Goal: Contribute content: Contribute content

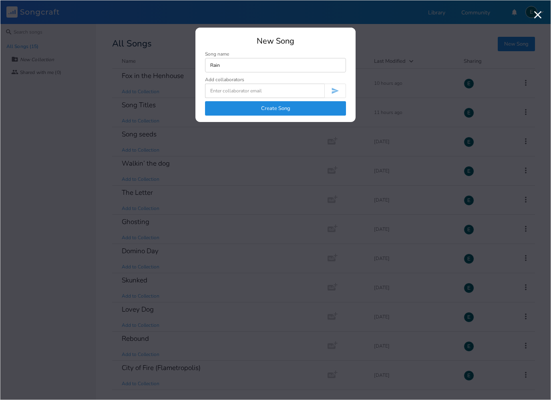
type input "Rain"
click at [290, 111] on button "Create Song" at bounding box center [275, 108] width 141 height 14
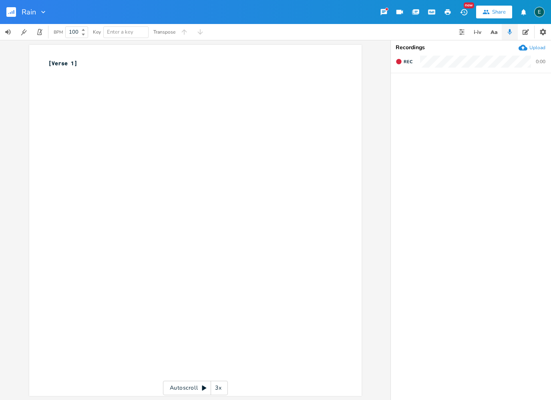
click at [66, 78] on pre "​" at bounding box center [191, 80] width 289 height 8
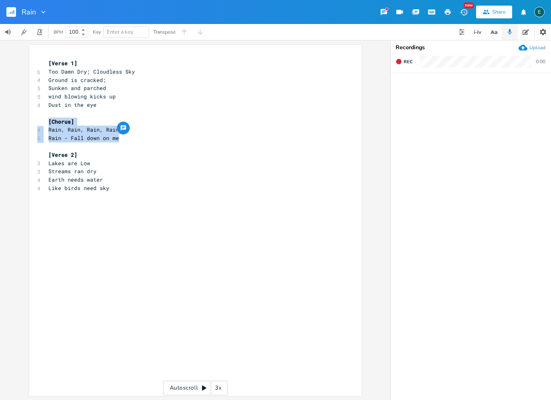
copy div "[Chorus] 4 Rain, Rain, Rain, Rain 5 Rain - Fall down on me"
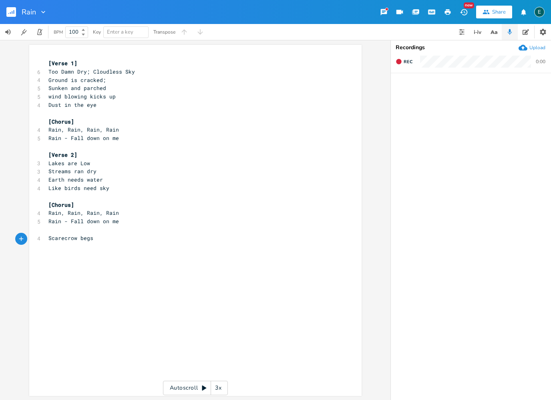
click at [48, 235] on span "Scarecrow begs" at bounding box center [70, 238] width 45 height 7
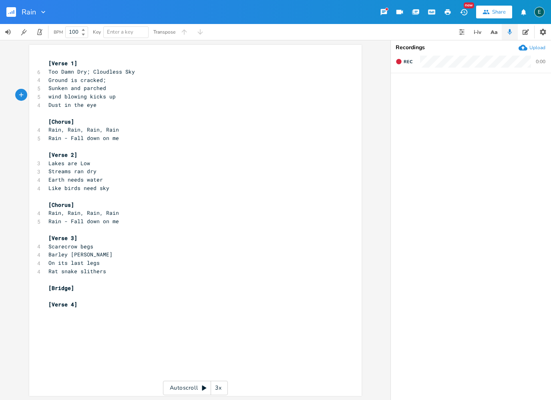
click at [87, 95] on span "wind blowing kicks up" at bounding box center [81, 96] width 67 height 7
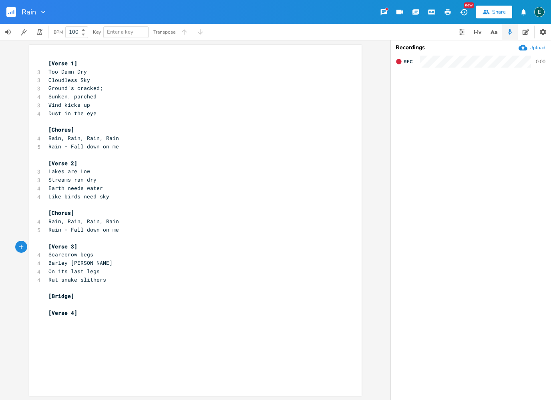
click at [69, 268] on span "On its last legs" at bounding box center [73, 271] width 51 height 7
click at [67, 259] on span "Barley [PERSON_NAME]" at bounding box center [80, 262] width 64 height 7
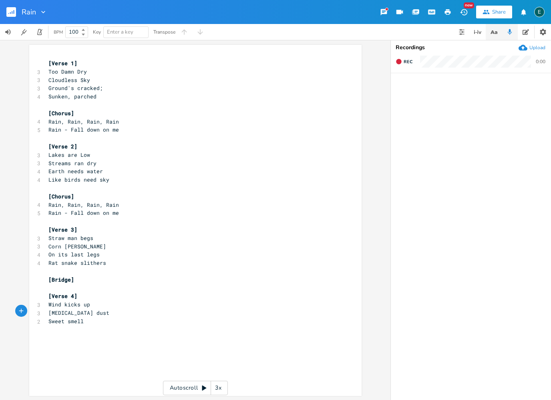
click at [492, 35] on icon "button" at bounding box center [494, 32] width 10 height 10
type input "Moist"
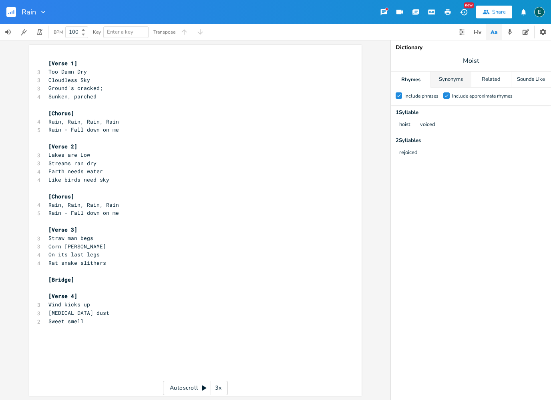
click at [452, 82] on div "Synonyms" at bounding box center [451, 80] width 40 height 16
click at [66, 318] on span "Sweet smell" at bounding box center [65, 321] width 35 height 7
click at [496, 66] on span "Moist" at bounding box center [471, 61] width 160 height 14
type input "Air"
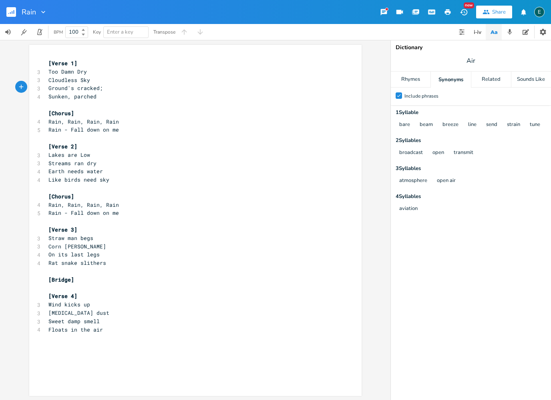
click at [74, 90] on span "Ground's cracked;" at bounding box center [75, 87] width 54 height 7
click at [67, 251] on span "On its last legs" at bounding box center [73, 254] width 51 height 7
click at [74, 226] on span "[Verse 3]" at bounding box center [62, 229] width 29 height 7
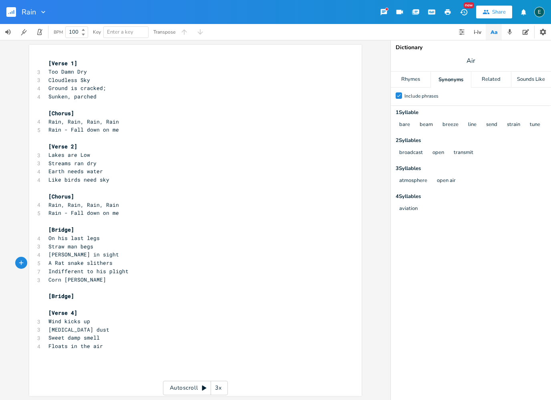
click at [138, 267] on pre "Indifferent to his plight" at bounding box center [191, 271] width 289 height 8
click at [480, 58] on span "Air" at bounding box center [471, 61] width 160 height 14
type input "Indifferent"
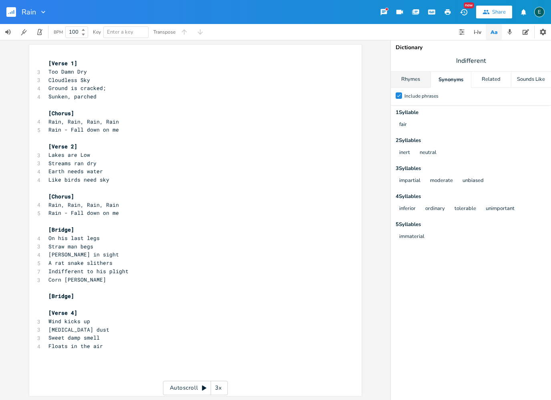
click at [413, 74] on div "Rhymes" at bounding box center [411, 80] width 40 height 16
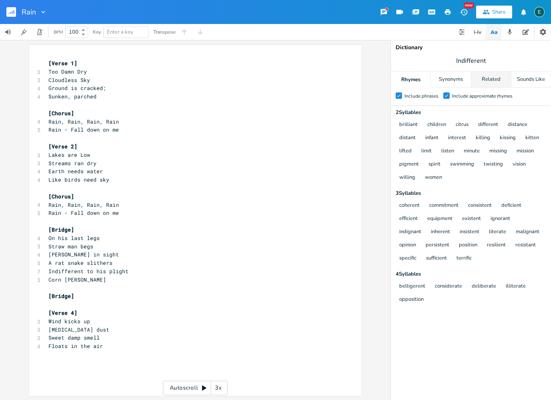
click at [492, 83] on div "Related" at bounding box center [491, 80] width 40 height 16
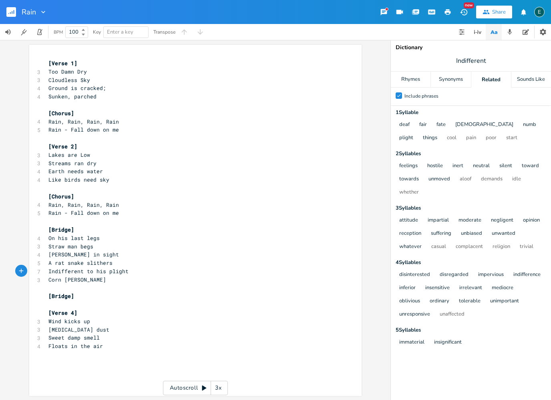
drag, startPoint x: 50, startPoint y: 272, endPoint x: 55, endPoint y: 272, distance: 4.8
click at [50, 276] on span "Corn [PERSON_NAME]" at bounding box center [77, 279] width 58 height 7
click at [489, 59] on span "Indifferent" at bounding box center [471, 61] width 160 height 14
type input "Change"
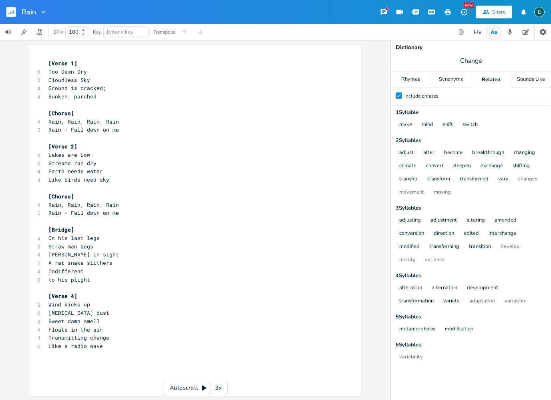
click at [92, 309] on pre "[MEDICAL_DATA] dust" at bounding box center [191, 313] width 289 height 8
copy span "withering"
type input "withering"
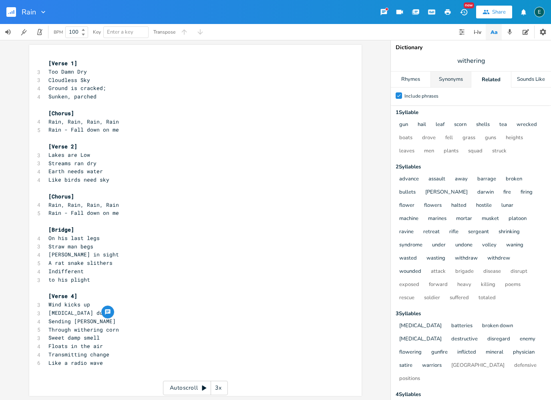
click at [455, 82] on div "Synonyms" at bounding box center [451, 80] width 40 height 16
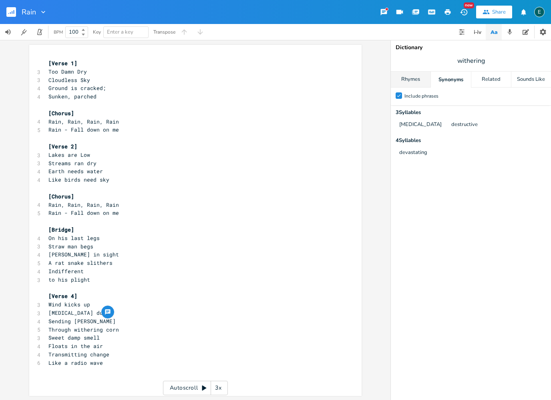
click at [413, 82] on div "Rhymes" at bounding box center [411, 80] width 40 height 16
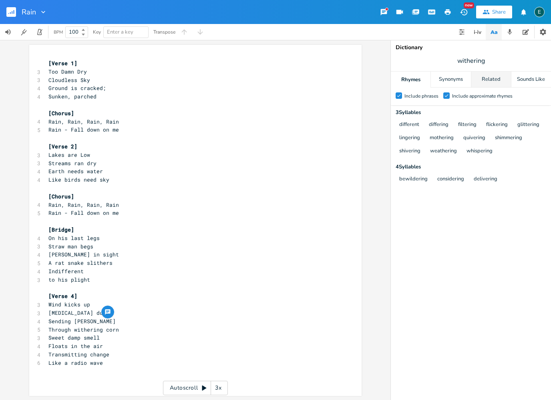
click at [484, 78] on div "Related" at bounding box center [491, 80] width 40 height 16
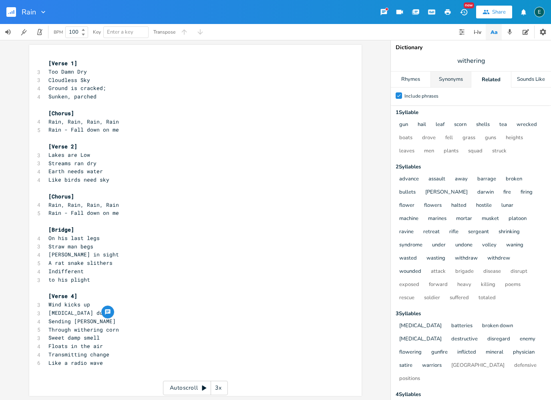
click at [451, 78] on div "Synonyms" at bounding box center [451, 80] width 40 height 16
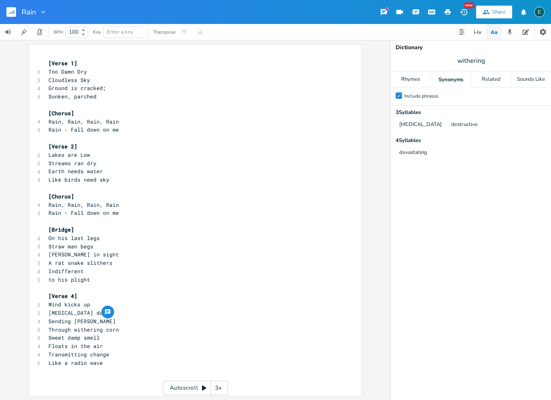
click at [48, 334] on span "Sweet damp smell" at bounding box center [73, 337] width 51 height 7
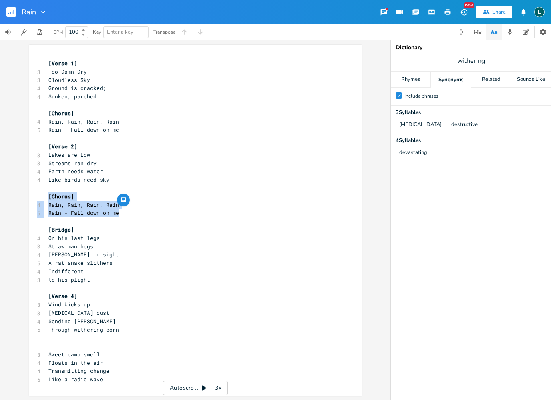
copy div "[Chorus] 4 Rain, Rain, Rain, Rain 5 Rain - Fall down on me"
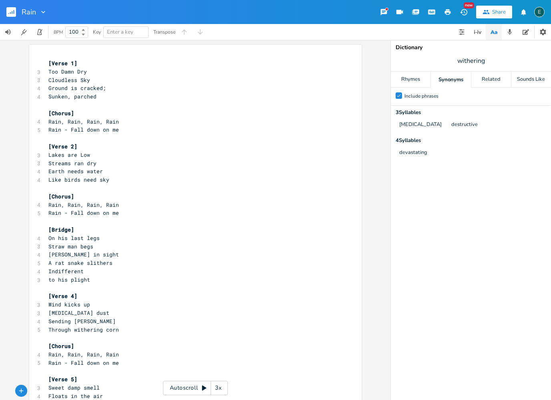
scroll to position [14, 0]
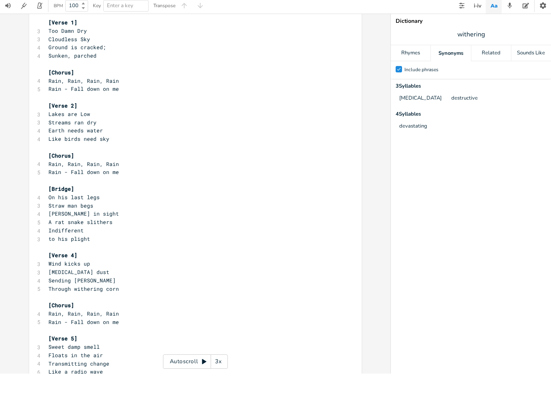
click at [48, 228] on pre "Straw man begs" at bounding box center [191, 232] width 289 height 8
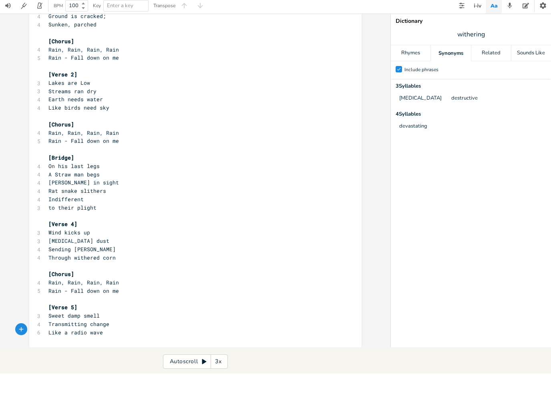
scroll to position [38, 0]
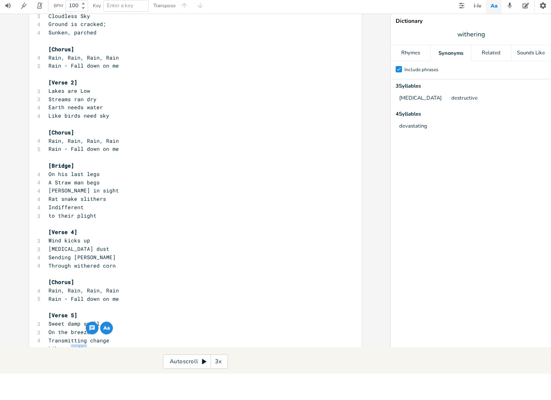
copy span "radio"
drag, startPoint x: 479, startPoint y: 8, endPoint x: 479, endPoint y: 34, distance: 26.4
click at [479, 34] on div "Rain New Share E BPM 100 Key Enter a key Transpose xxxxxxxxxx [Verse 1] 3 Too D…" at bounding box center [275, 187] width 551 height 374
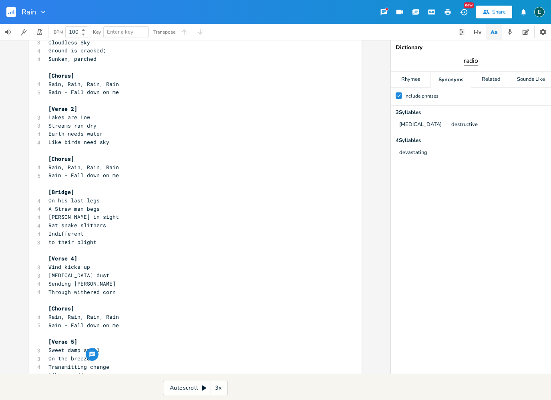
type input "radio"
click at [491, 76] on div "Related" at bounding box center [491, 80] width 40 height 16
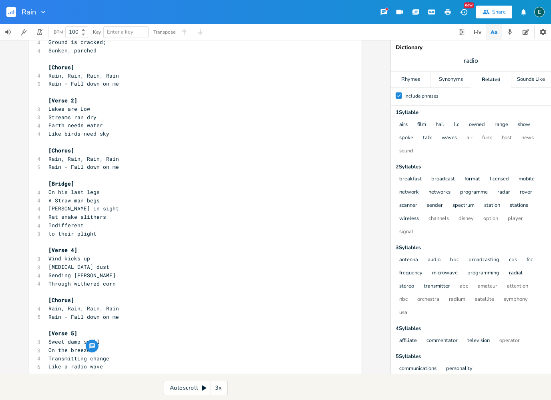
scroll to position [46, 0]
click at [77, 363] on span "Like a radio wave" at bounding box center [75, 366] width 54 height 7
click at [78, 355] on span "Transmitting change" at bounding box center [78, 358] width 61 height 7
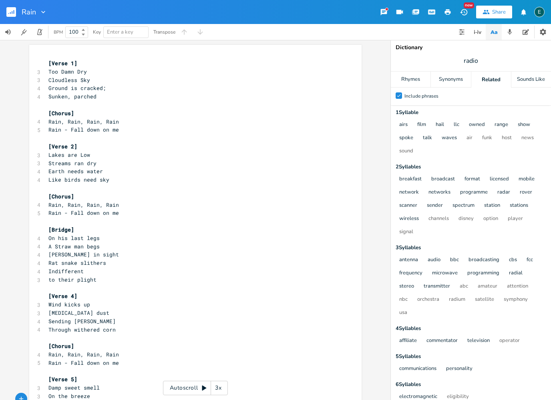
scroll to position [0, 0]
click at [49, 120] on span "Rain, Rain, Rain, Rain" at bounding box center [83, 121] width 70 height 7
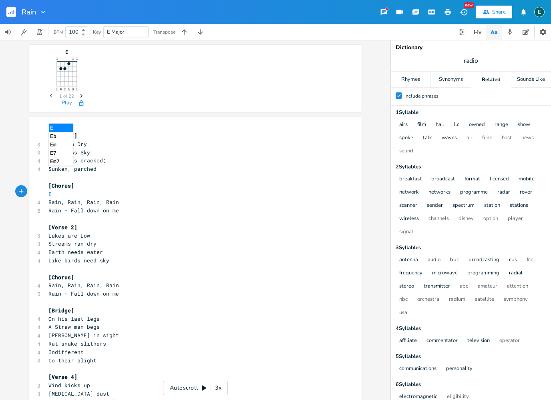
click at [59, 144] on li "Em" at bounding box center [61, 144] width 24 height 8
click at [70, 193] on pre "Em" at bounding box center [191, 194] width 289 height 8
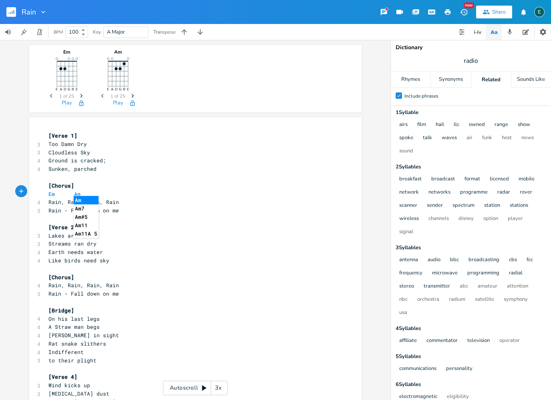
click at [86, 201] on li "Am" at bounding box center [86, 200] width 25 height 8
click at [91, 193] on pre "Em Am" at bounding box center [191, 194] width 289 height 8
click at [108, 192] on pre "Em Am Em" at bounding box center [191, 194] width 289 height 8
click at [48, 207] on span "Rain - Fall down on me" at bounding box center [83, 210] width 70 height 7
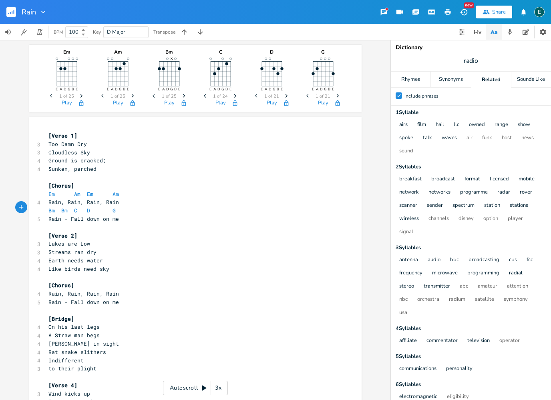
click at [185, 96] on icon "Next" at bounding box center [184, 96] width 4 height 4
click at [155, 96] on icon "Previous" at bounding box center [154, 96] width 4 height 4
click at [185, 98] on span "Next" at bounding box center [184, 96] width 11 height 14
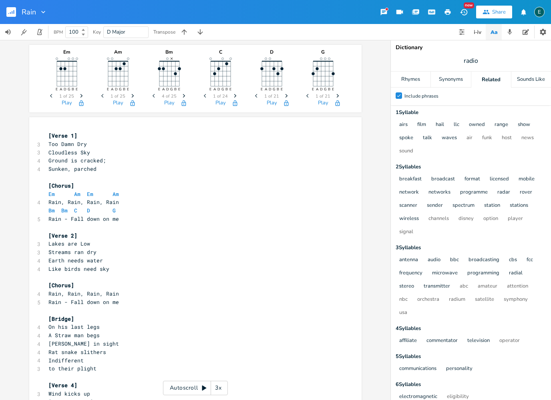
click at [185, 99] on span "Next" at bounding box center [184, 96] width 11 height 14
click at [154, 97] on icon "Previous" at bounding box center [154, 96] width 4 height 4
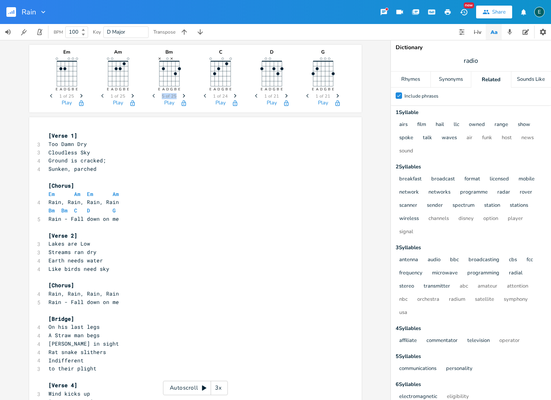
click at [154, 97] on icon "Previous" at bounding box center [154, 96] width 4 height 4
click at [155, 96] on icon "Previous" at bounding box center [154, 96] width 4 height 4
click at [155, 97] on icon "Previous" at bounding box center [154, 96] width 4 height 4
click at [153, 98] on span "Previous" at bounding box center [154, 96] width 11 height 14
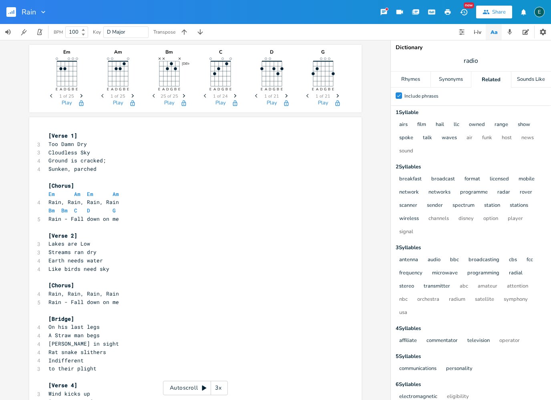
click at [185, 98] on icon "Next" at bounding box center [184, 96] width 4 height 4
click at [153, 97] on icon "Previous" at bounding box center [154, 96] width 4 height 4
click at [183, 97] on icon "Next" at bounding box center [184, 96] width 4 height 4
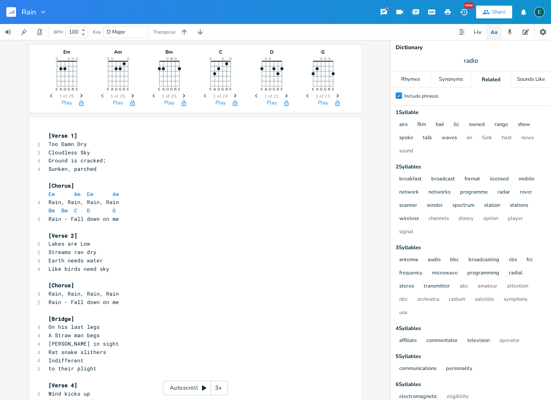
click at [287, 96] on icon "button" at bounding box center [286, 96] width 2 height 4
click at [337, 96] on icon "Next" at bounding box center [337, 96] width 4 height 4
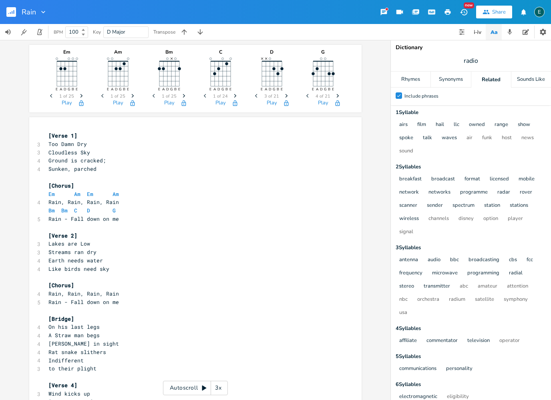
click at [336, 96] on icon "Next" at bounding box center [337, 96] width 4 height 4
click at [308, 95] on icon "Previous" at bounding box center [308, 96] width 4 height 4
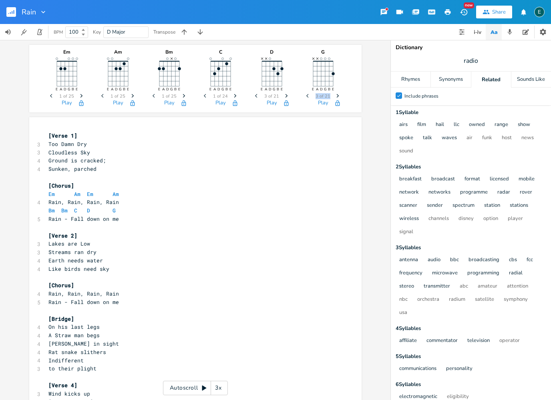
click at [308, 95] on icon "Previous" at bounding box center [308, 96] width 4 height 4
click at [338, 96] on icon "Next" at bounding box center [337, 96] width 4 height 4
click at [50, 144] on span "Too Damn Dry" at bounding box center [67, 143] width 38 height 7
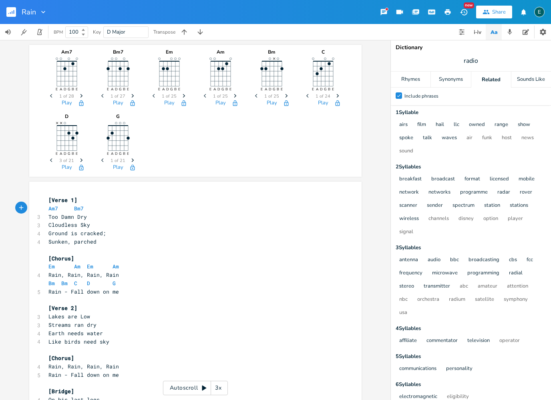
click at [132, 97] on icon "button" at bounding box center [132, 96] width 2 height 4
click at [48, 224] on span "Cloudless Sky" at bounding box center [69, 224] width 42 height 7
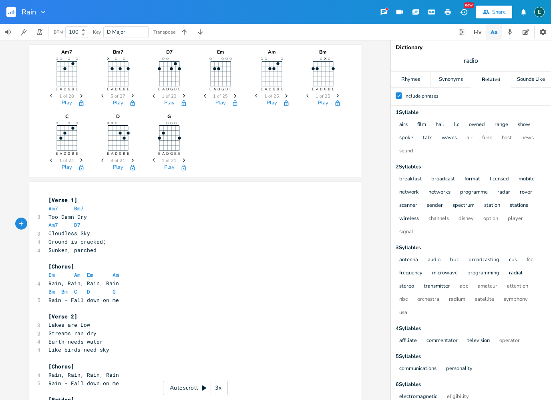
click at [184, 98] on icon "Next" at bounding box center [184, 96] width 4 height 4
click at [97, 233] on pre "Cloudless Sky" at bounding box center [191, 233] width 289 height 8
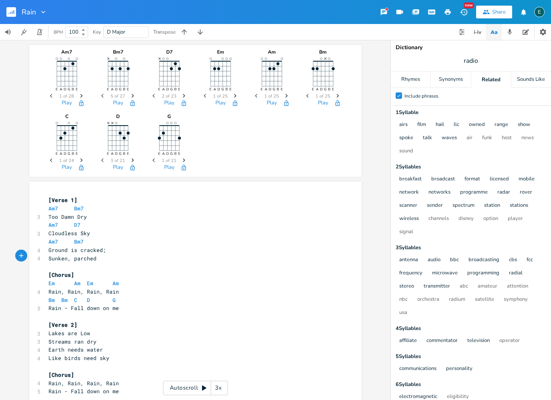
click at [49, 257] on span "Sunken, parched" at bounding box center [72, 258] width 48 height 7
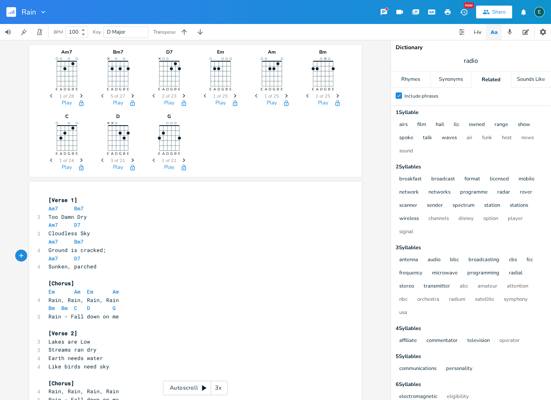
click at [127, 32] on span "D Major" at bounding box center [126, 32] width 38 height 11
click at [137, 32] on span "D Major" at bounding box center [126, 32] width 38 height 11
click at [235, 33] on div "BPM 100 Key D Major Transpose" at bounding box center [275, 32] width 551 height 16
click at [185, 34] on icon "button" at bounding box center [184, 32] width 8 height 8
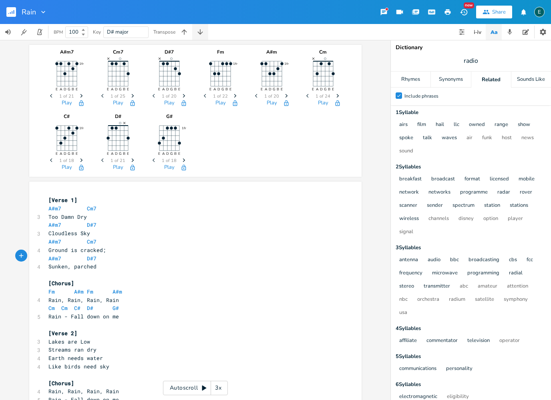
click at [199, 33] on icon "button" at bounding box center [199, 31] width 5 height 5
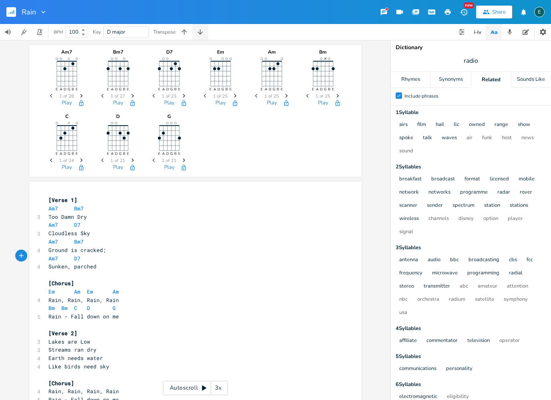
click at [199, 33] on icon "button" at bounding box center [199, 31] width 5 height 5
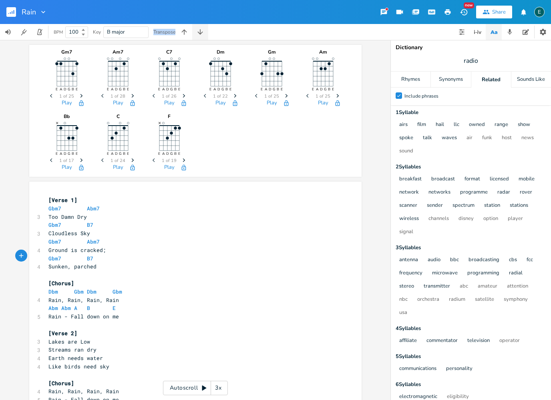
click at [199, 33] on icon "button" at bounding box center [199, 31] width 5 height 5
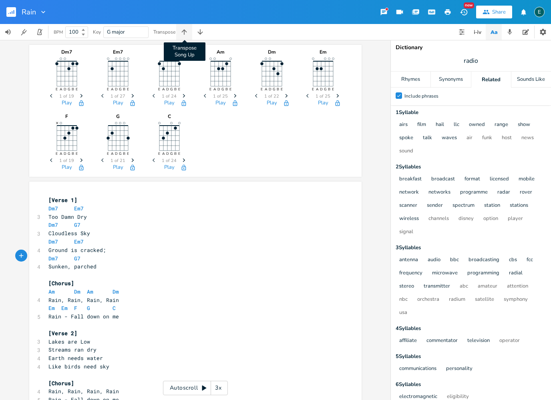
click at [183, 34] on icon "button" at bounding box center [184, 32] width 8 height 8
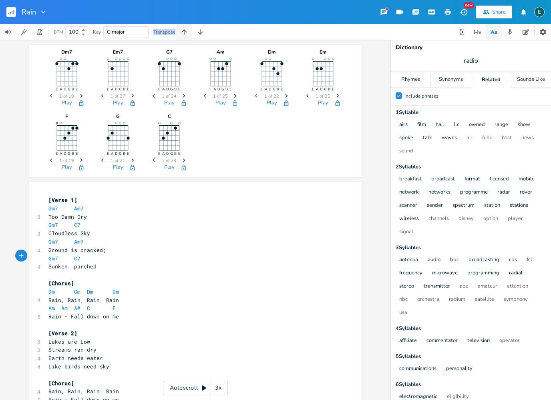
click at [183, 34] on icon "button" at bounding box center [184, 32] width 8 height 8
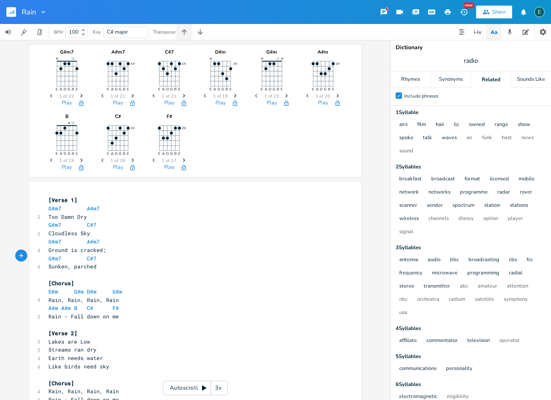
click at [183, 34] on icon "button" at bounding box center [184, 32] width 8 height 8
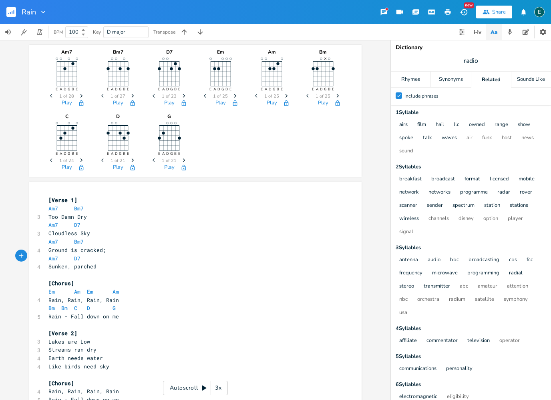
click at [184, 96] on icon "button" at bounding box center [184, 96] width 2 height 4
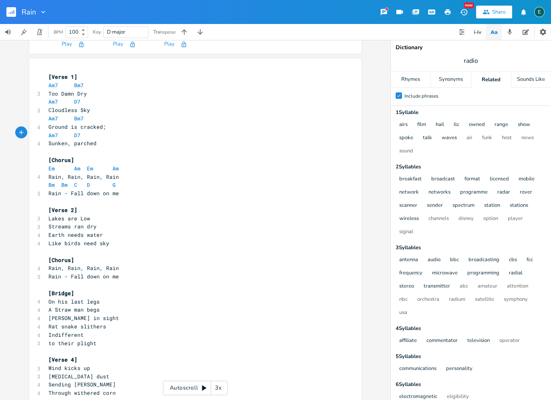
scroll to position [124, 0]
click at [23, 131] on icon "button" at bounding box center [21, 131] width 7 height 7
click at [173, 132] on pre "Am7 D7" at bounding box center [191, 135] width 289 height 8
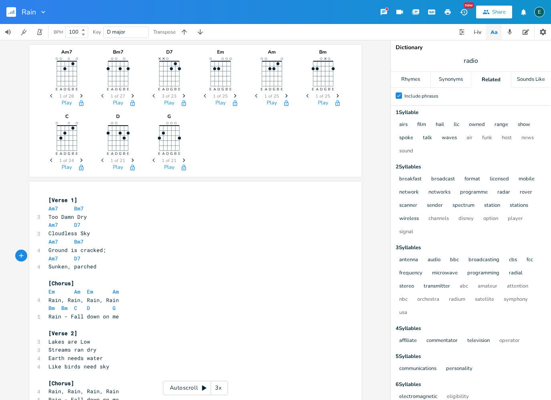
scroll to position [0, 0]
click at [540, 30] on icon "button" at bounding box center [543, 32] width 6 height 6
click at [528, 36] on button "button" at bounding box center [526, 32] width 16 height 16
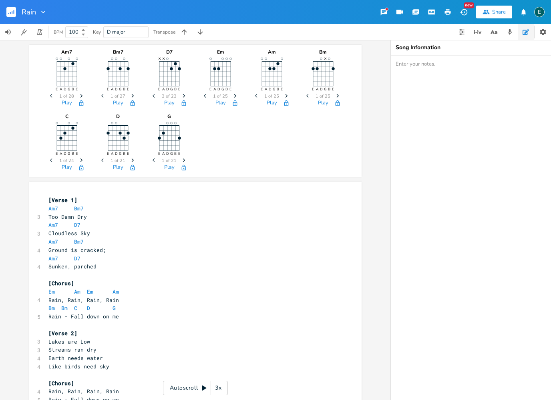
click at [528, 36] on button "button" at bounding box center [526, 32] width 16 height 16
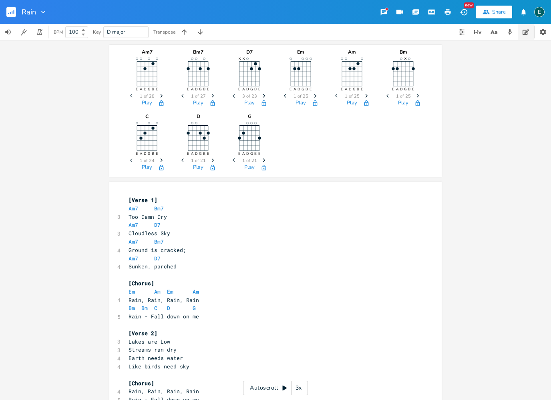
click at [528, 36] on button "button" at bounding box center [526, 32] width 16 height 16
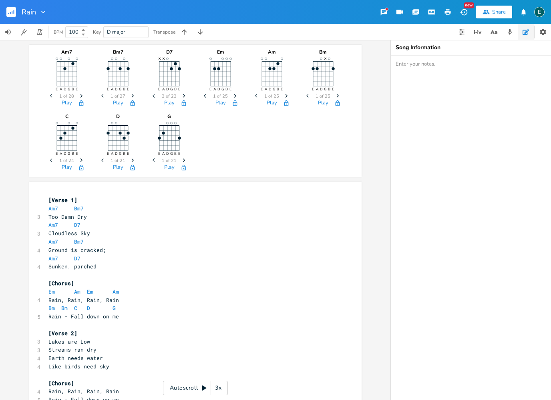
click at [528, 36] on button "button" at bounding box center [526, 32] width 16 height 16
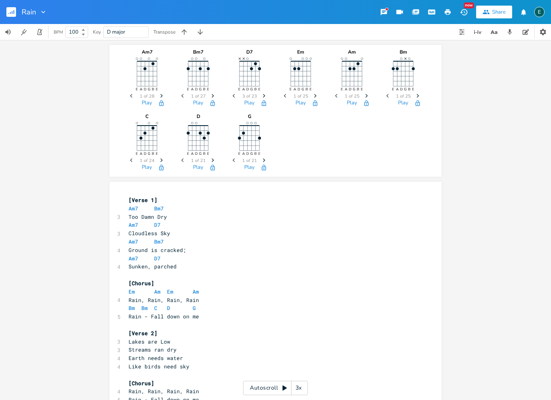
click at [450, 15] on icon "button" at bounding box center [447, 11] width 7 height 7
click at [234, 214] on pre "Too Damn Dry" at bounding box center [271, 217] width 289 height 8
click at [448, 16] on button "button" at bounding box center [447, 12] width 16 height 14
click at [229, 256] on pre "Am7 D7" at bounding box center [271, 259] width 289 height 8
click at [257, 279] on pre "[Chorus]" at bounding box center [271, 283] width 289 height 8
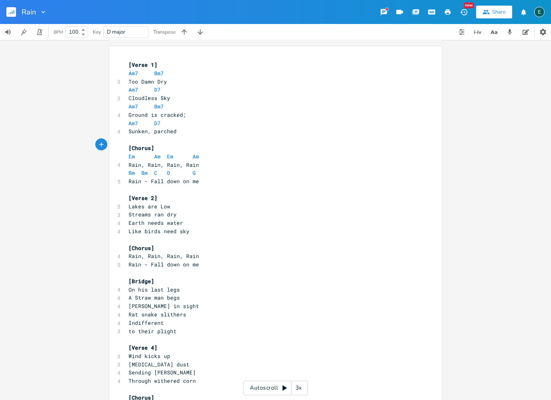
scroll to position [107, 0]
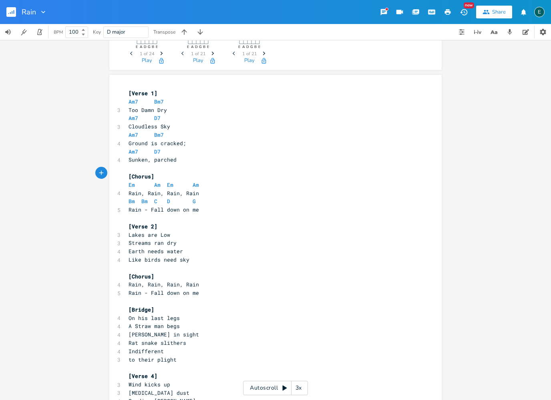
click at [128, 232] on pre "Lakes are Low" at bounding box center [271, 235] width 289 height 8
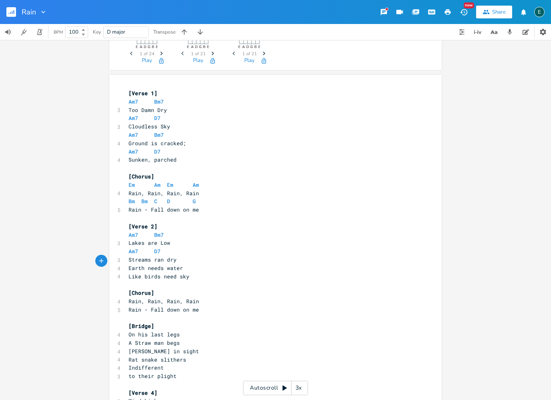
click at [129, 265] on span "Earth needs water" at bounding box center [155, 268] width 54 height 7
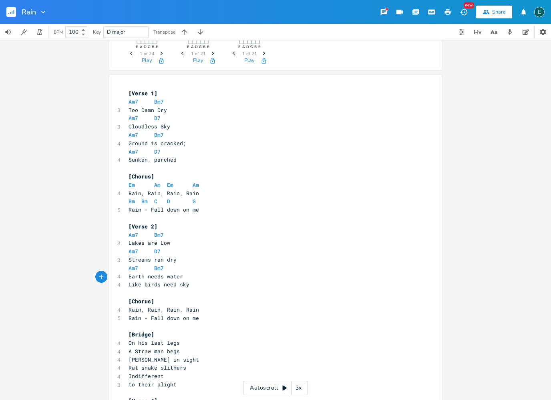
click at [128, 281] on pre "Like birds need sky" at bounding box center [271, 285] width 289 height 8
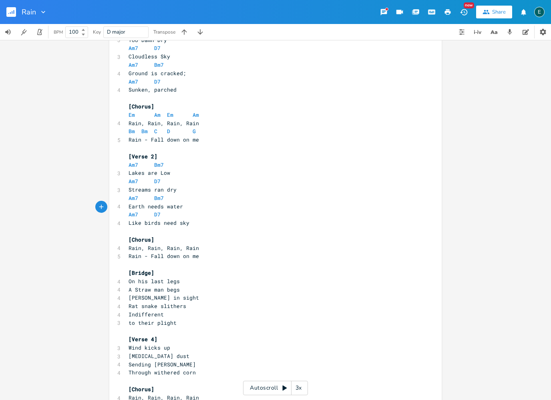
scroll to position [179, 0]
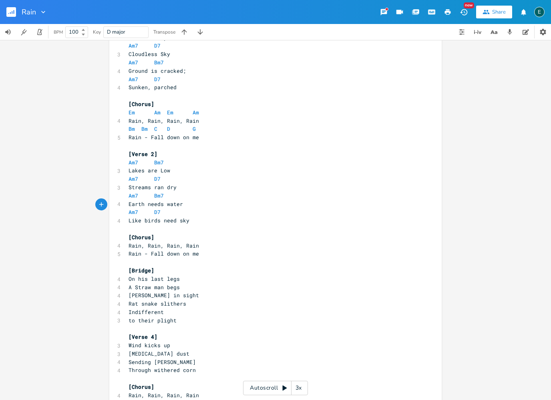
click at [126, 101] on div "xxxxxxxxxx [Verse 1] Am7 Bm7 3 Too Damn Dry Am7 D7 3 Cloudless Sky Am7 Bm7 4 Gr…" at bounding box center [275, 235] width 332 height 467
drag, startPoint x: 128, startPoint y: 100, endPoint x: 138, endPoint y: 100, distance: 10.0
click at [128, 100] on pre "[Chorus]" at bounding box center [271, 104] width 289 height 8
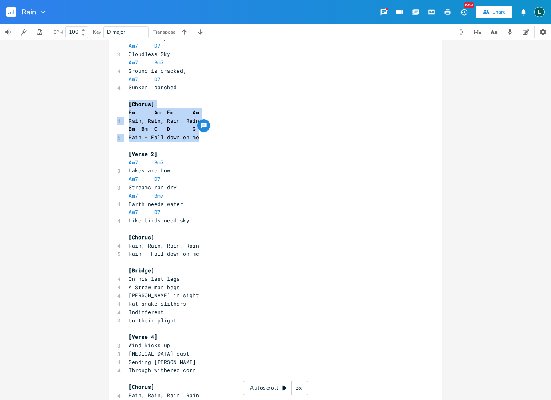
copy div "[Chorus] Em Am Em Am 4 Rain, Rain, Rain, Rain Bm Bm C D G 5 Rain - Fall down on…"
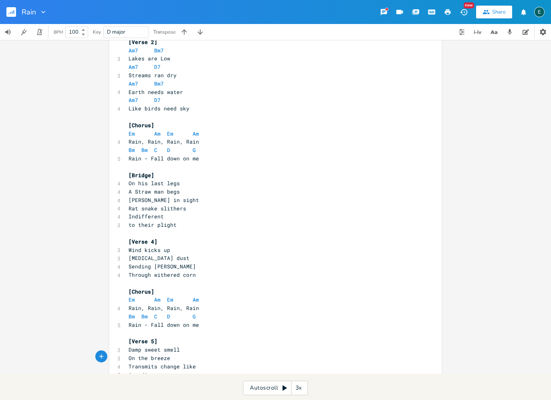
scroll to position [295, 0]
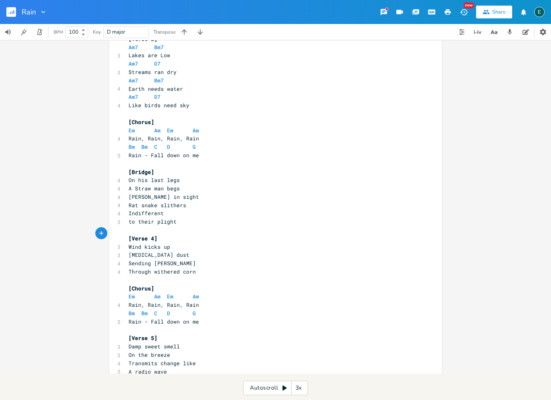
click at [128, 243] on pre "Wind kicks up" at bounding box center [271, 247] width 289 height 8
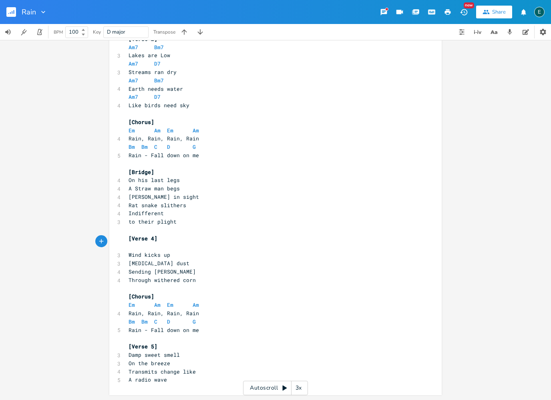
scroll to position [276, 0]
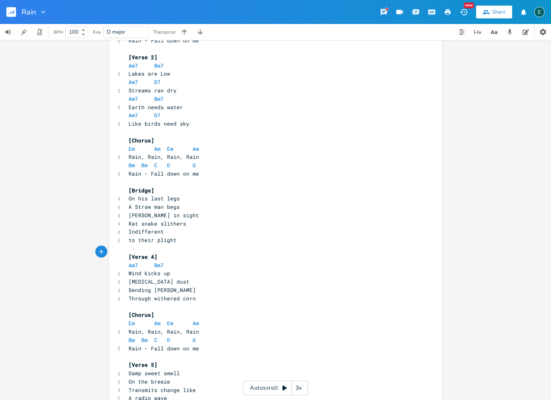
click at [129, 278] on span "[MEDICAL_DATA] dust" at bounding box center [158, 281] width 61 height 7
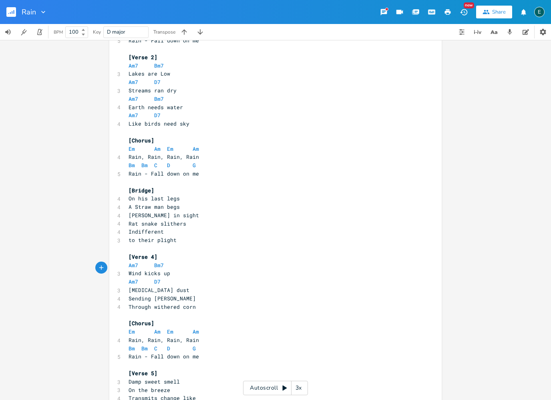
click at [129, 295] on span "Sending [PERSON_NAME]" at bounding box center [161, 298] width 67 height 7
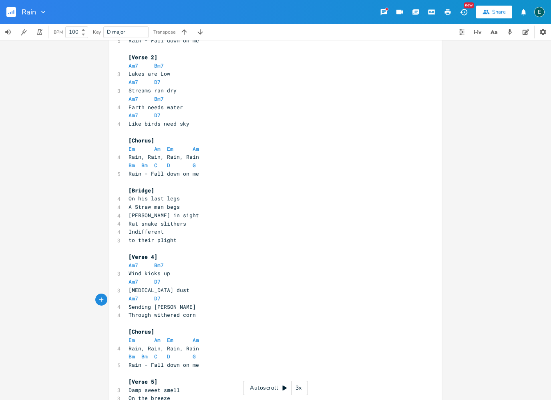
click at [129, 311] on span "Through withered corn" at bounding box center [161, 314] width 67 height 7
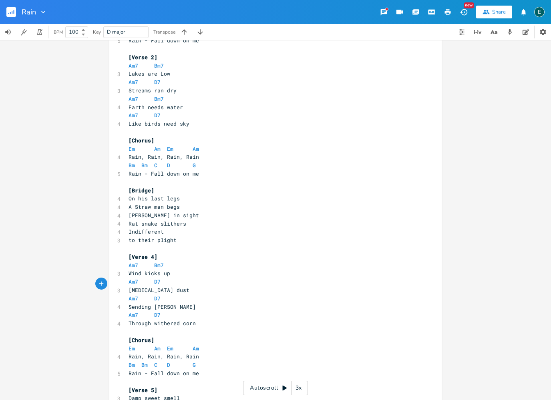
click at [162, 295] on pre "Am7 D7" at bounding box center [271, 299] width 289 height 8
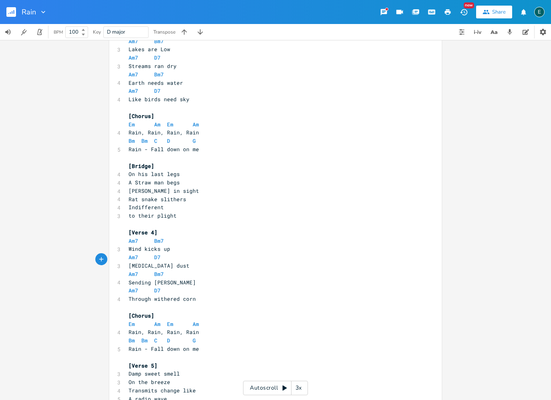
scroll to position [300, 0]
click at [128, 371] on span "Damp sweet smell" at bounding box center [153, 374] width 51 height 7
click at [127, 387] on pre "On the breeze" at bounding box center [271, 391] width 289 height 8
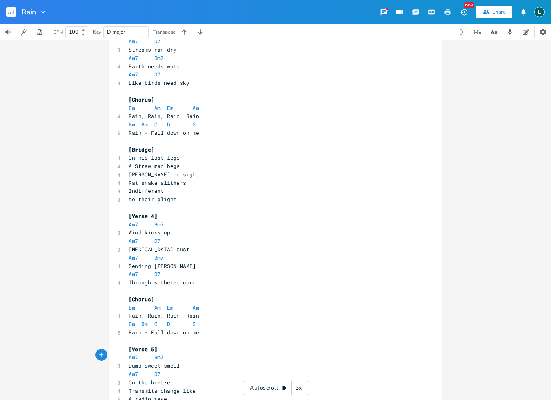
scroll to position [316, 0]
click at [181, 379] on pre "On the breeze" at bounding box center [271, 383] width 289 height 8
click at [196, 396] on pre "Transmits change like" at bounding box center [271, 400] width 289 height 8
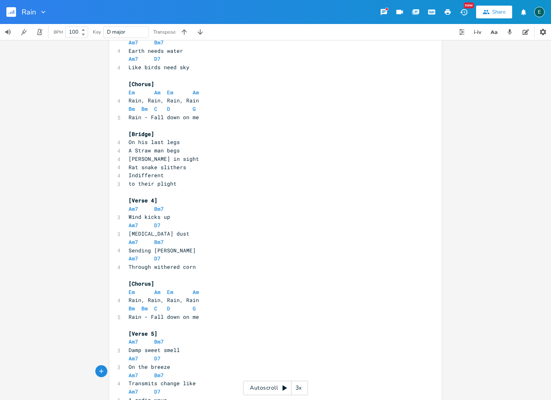
scroll to position [332, 0]
click at [127, 280] on pre "[Chorus]" at bounding box center [271, 284] width 289 height 8
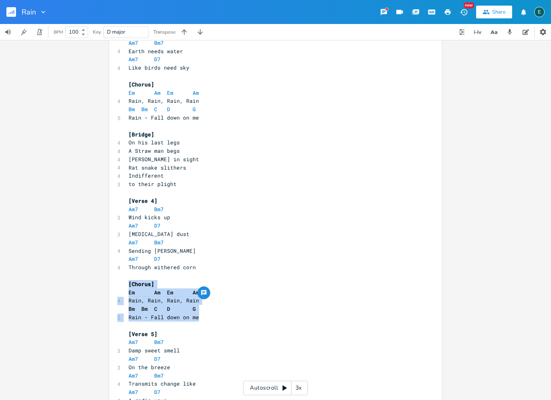
copy div "[Chorus] Em Am Em Am 4 Rain, Rain, Rain, Rain Bm Bm C D G 5 Rain - Fall down on…"
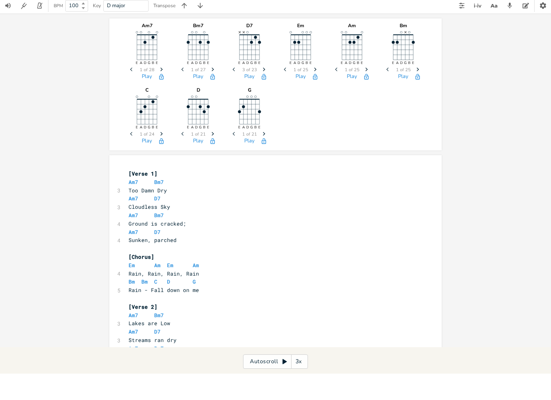
scroll to position [0, 0]
click at [204, 196] on pre "[Verse 1]" at bounding box center [271, 200] width 289 height 8
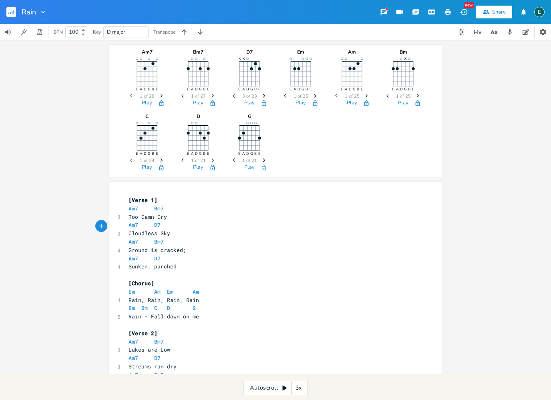
click at [447, 14] on icon "button" at bounding box center [447, 11] width 7 height 7
click at [275, 78] on div at bounding box center [274, 77] width 11 height 64
click at [36, 13] on div at bounding box center [41, 12] width 11 height 8
click at [41, 13] on icon "button" at bounding box center [43, 12] width 8 height 8
click at [11, 14] on rect "button" at bounding box center [11, 12] width 10 height 10
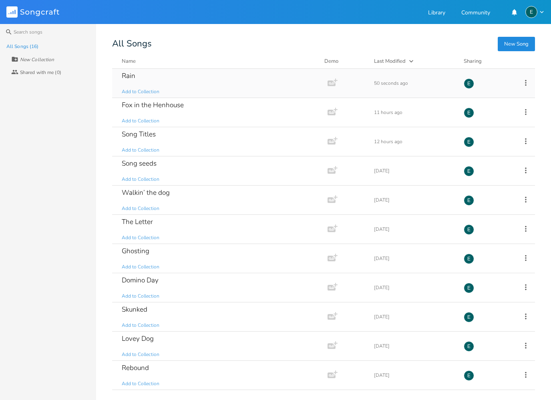
click at [526, 85] on icon at bounding box center [526, 83] width 2 height 6
click at [232, 81] on div "Rain Add to Collection" at bounding box center [218, 83] width 193 height 29
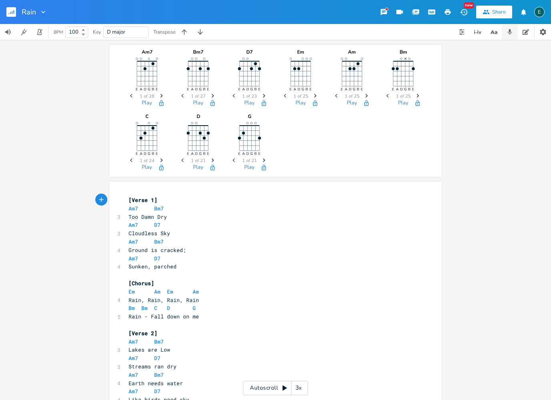
click at [509, 34] on icon "button" at bounding box center [510, 32] width 4 height 6
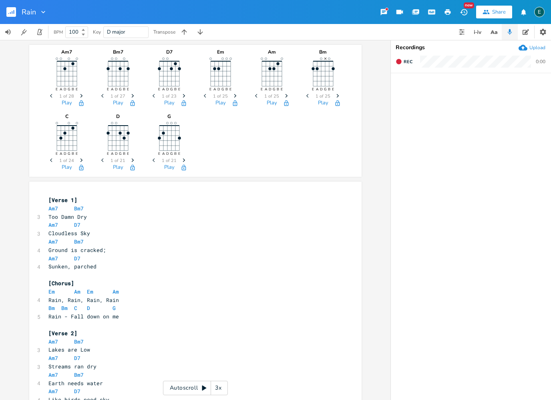
click at [509, 34] on icon "button" at bounding box center [509, 31] width 7 height 7
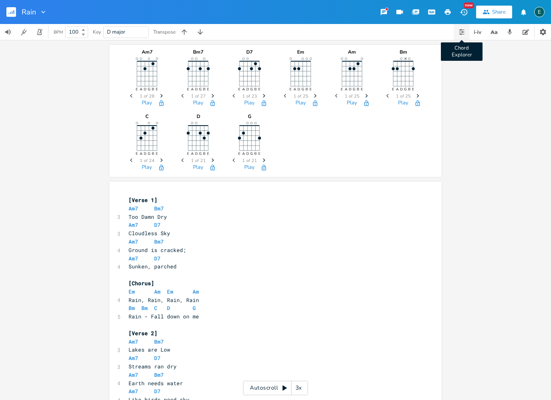
click at [460, 33] on icon "button" at bounding box center [461, 32] width 6 height 6
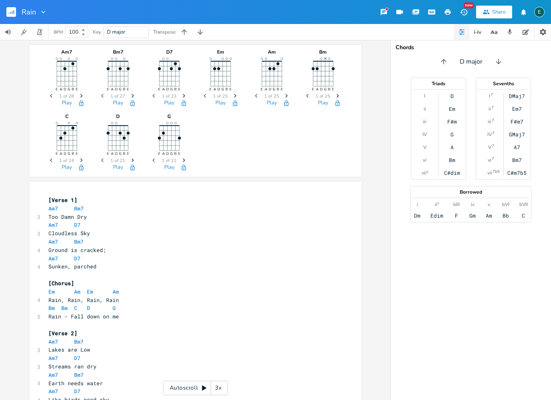
click at [47, 198] on pre "[Verse 1]" at bounding box center [191, 200] width 289 height 8
